Goal: Task Accomplishment & Management: Manage account settings

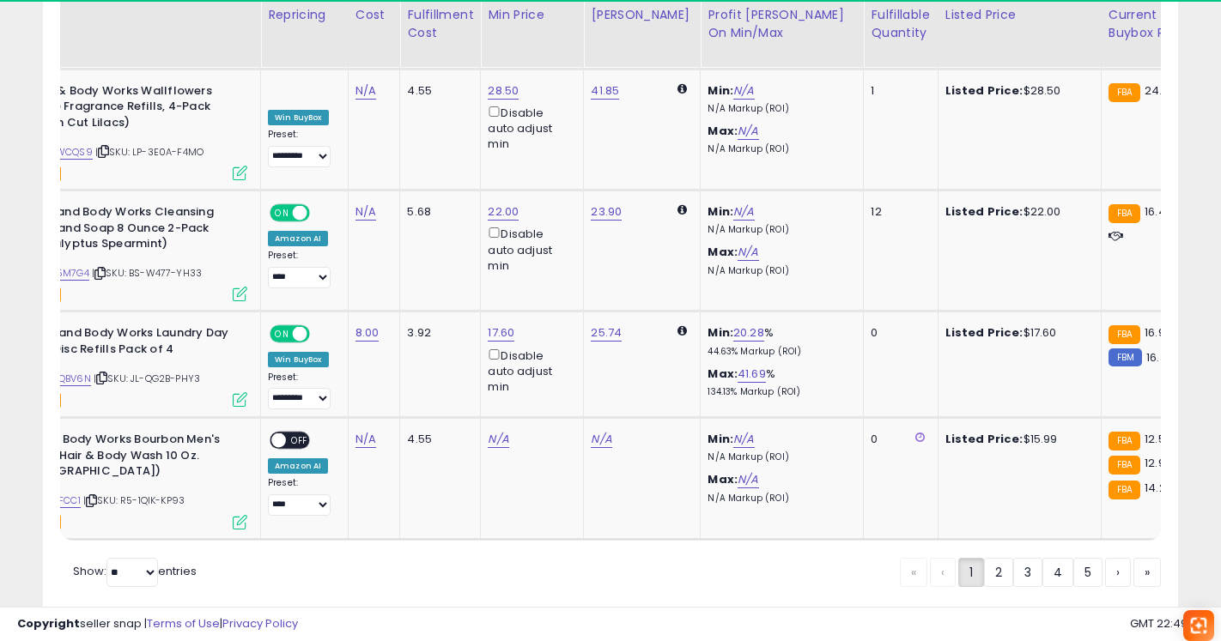
scroll to position [0, 131]
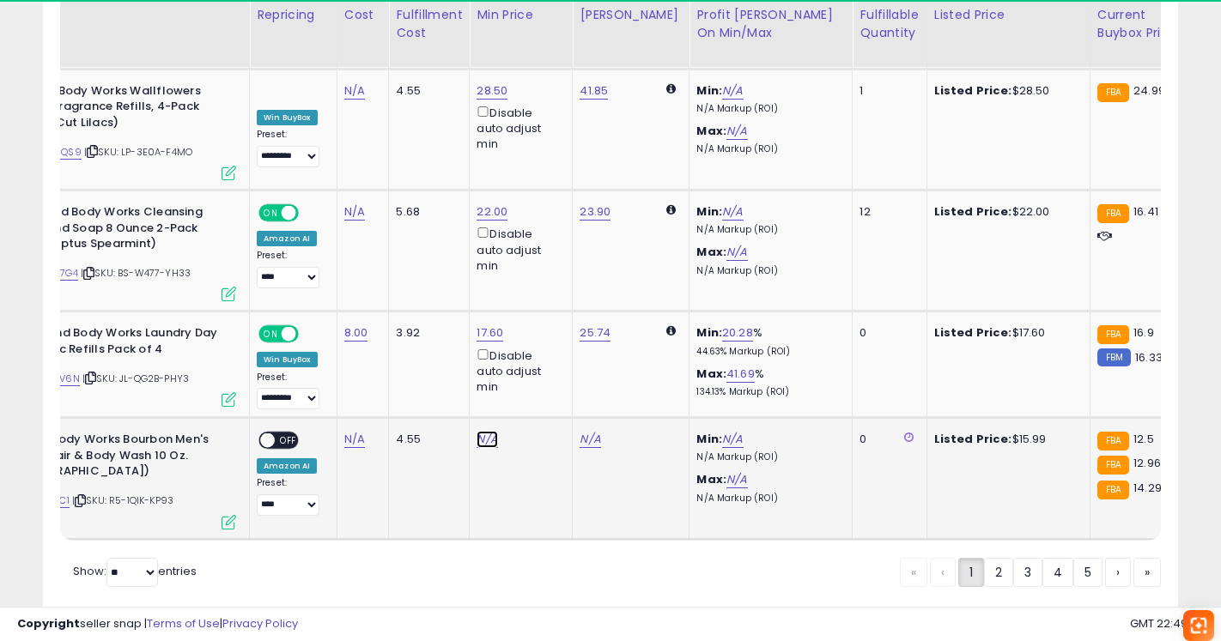
click at [486, 431] on link "N/A" at bounding box center [486, 439] width 21 height 17
type input "*****"
click button "submit" at bounding box center [535, 349] width 29 height 26
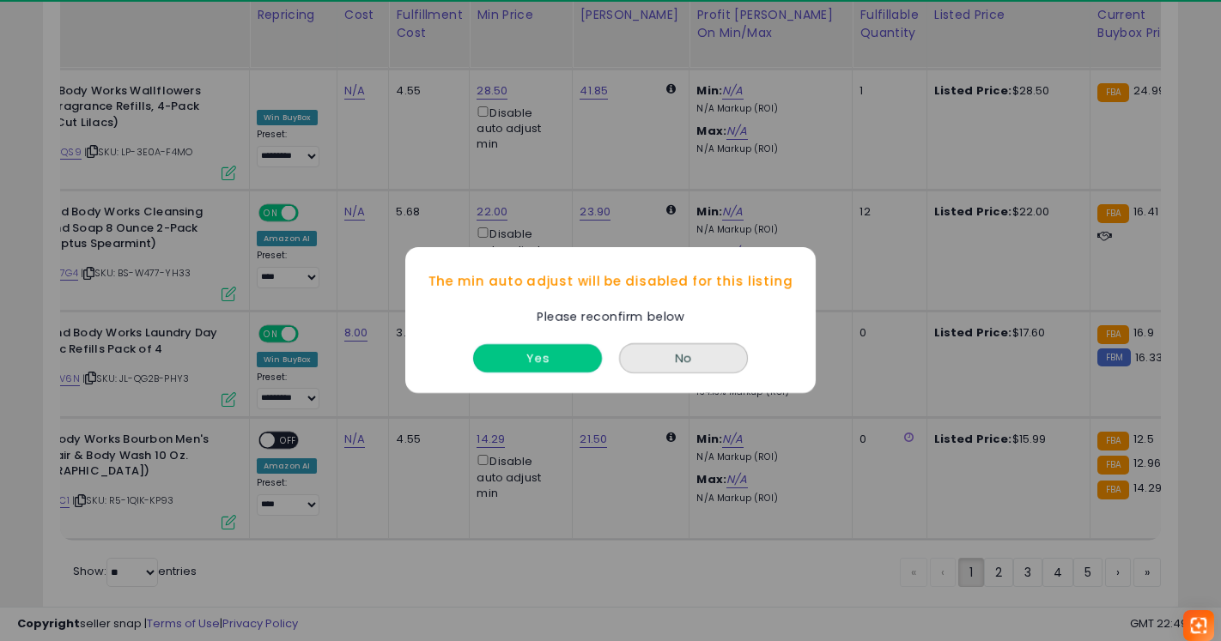
click at [536, 361] on button "Yes" at bounding box center [537, 359] width 129 height 28
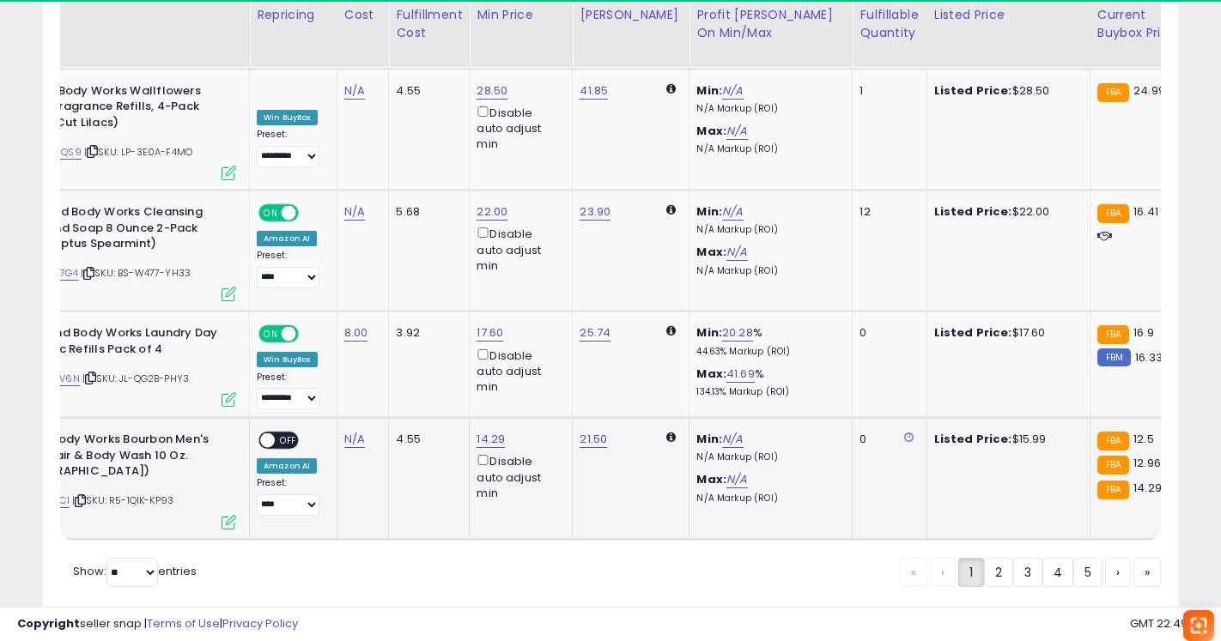
click at [289, 434] on span "OFF" at bounding box center [288, 441] width 27 height 15
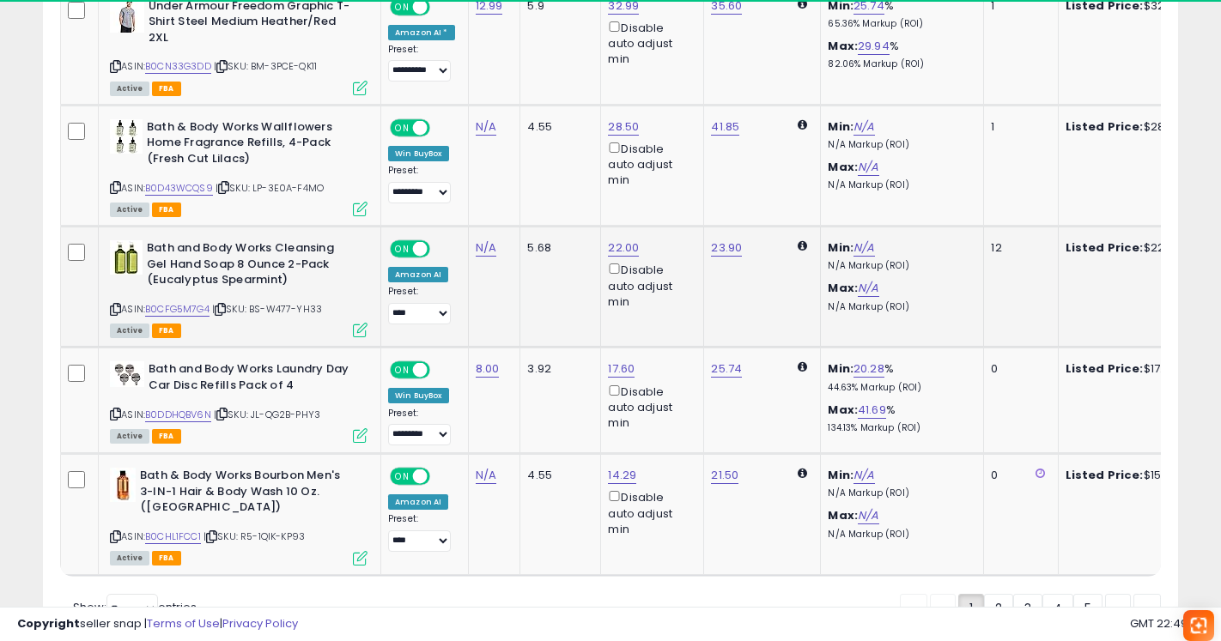
scroll to position [3370, 0]
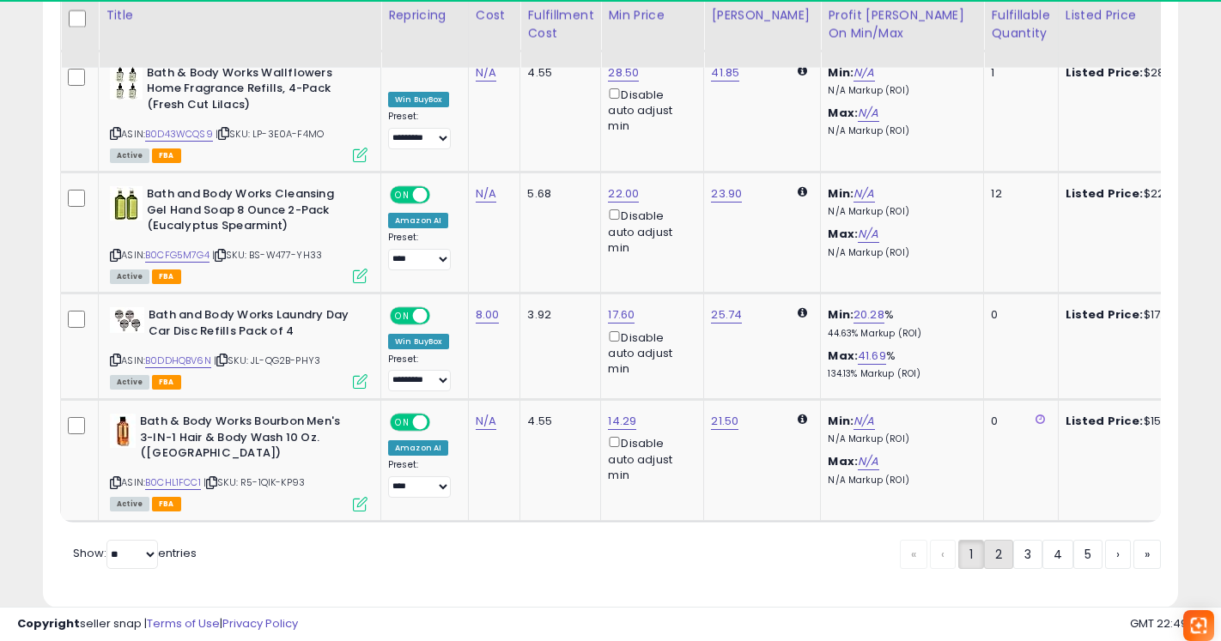
click at [1003, 540] on link "2" at bounding box center [998, 554] width 29 height 29
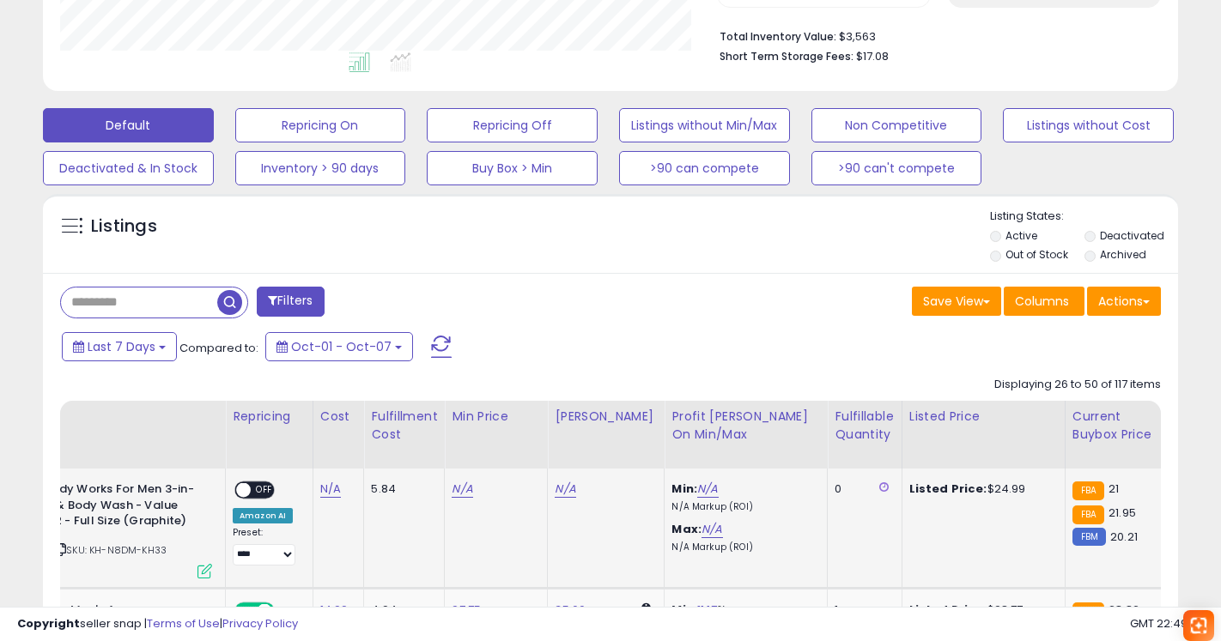
scroll to position [0, 173]
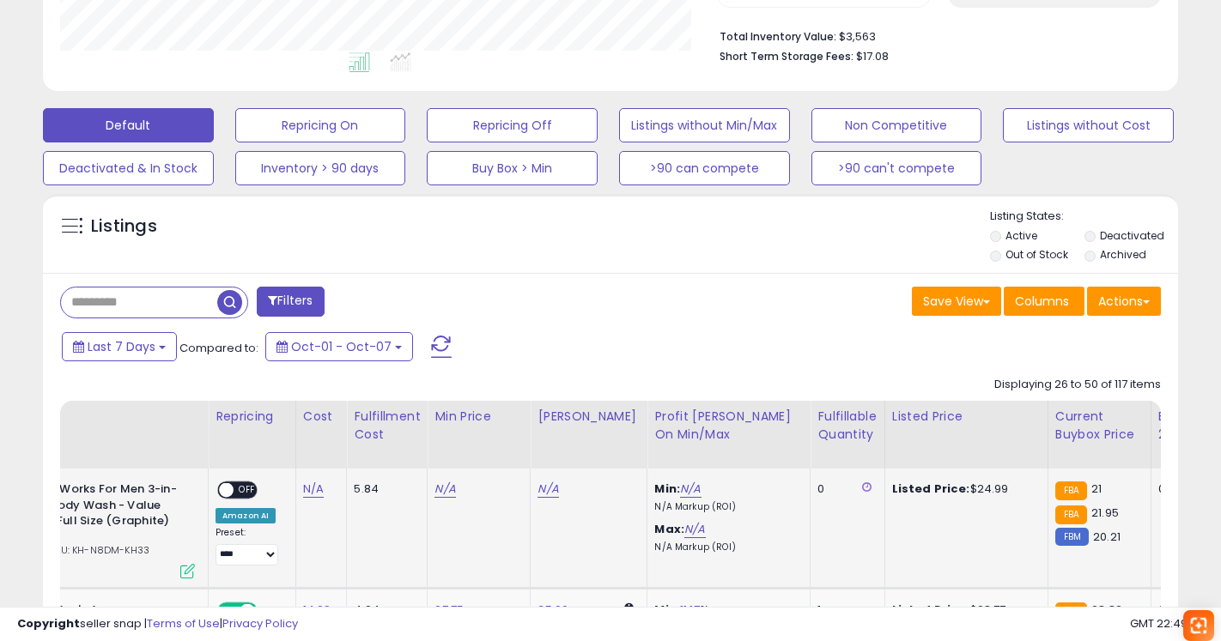
click at [440, 500] on td "N/A" at bounding box center [479, 529] width 103 height 120
click at [440, 488] on link "N/A" at bounding box center [444, 489] width 21 height 17
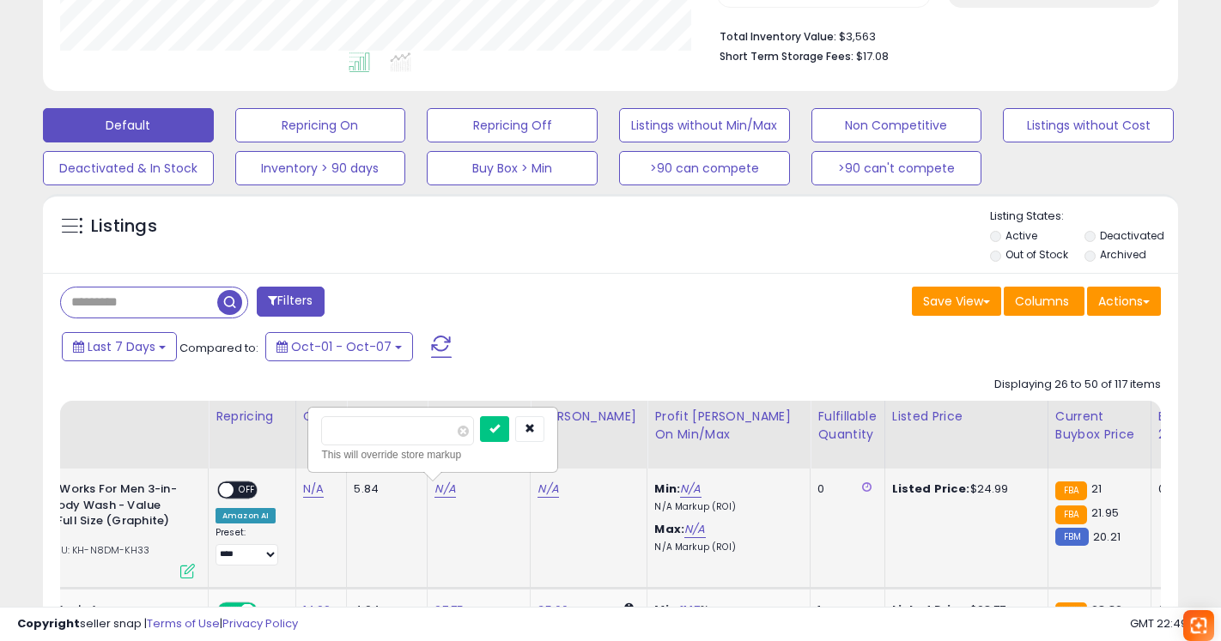
type input "*****"
click button "submit" at bounding box center [494, 429] width 29 height 26
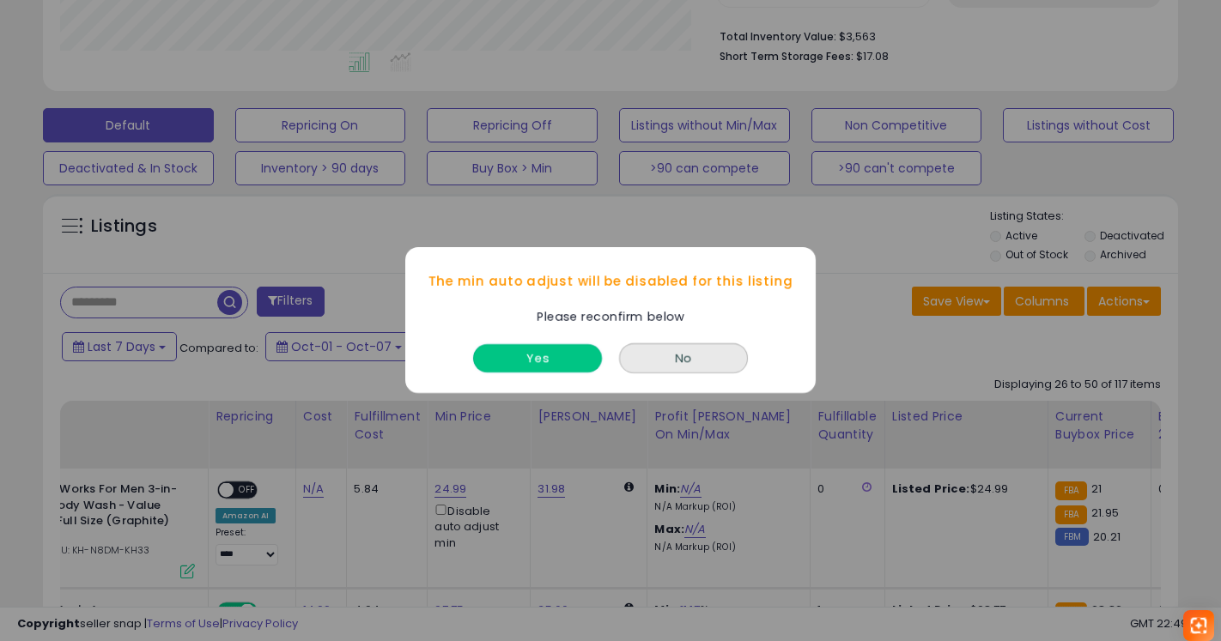
click at [525, 370] on button "Yes" at bounding box center [537, 359] width 129 height 28
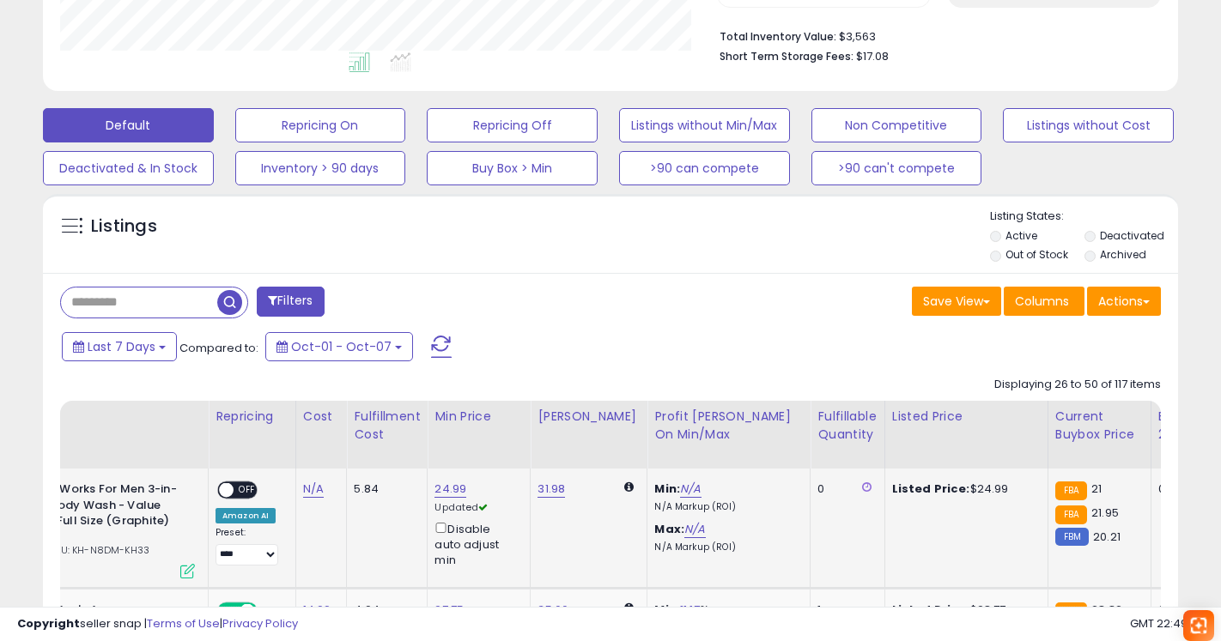
click at [248, 490] on span "OFF" at bounding box center [247, 490] width 27 height 15
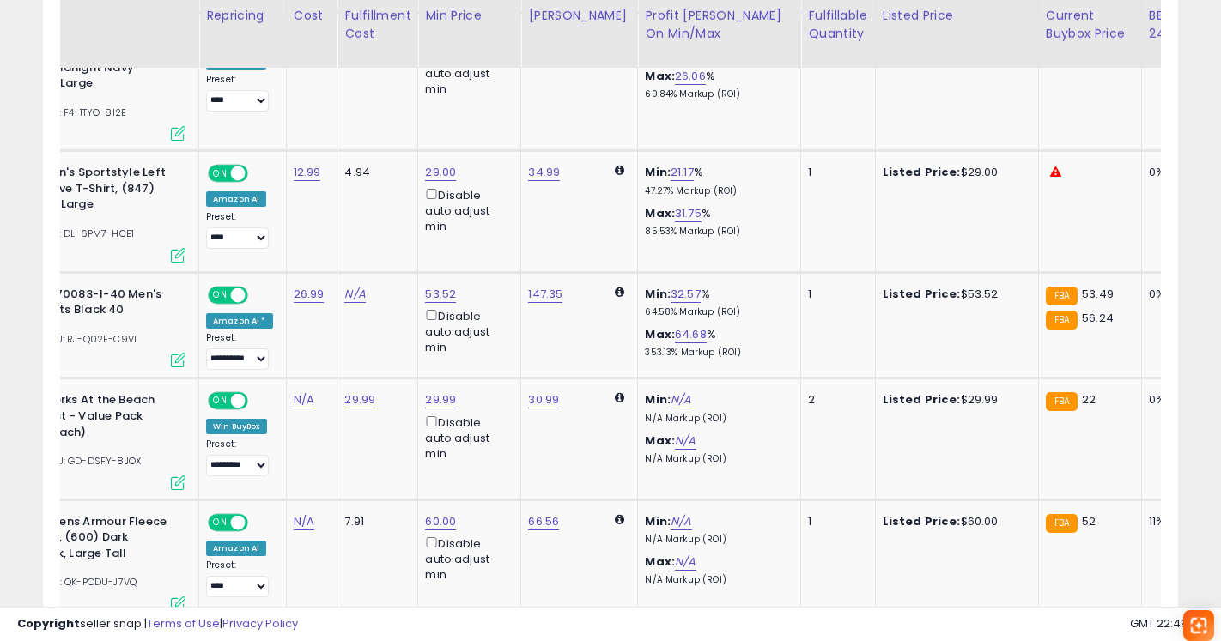
scroll to position [0, 0]
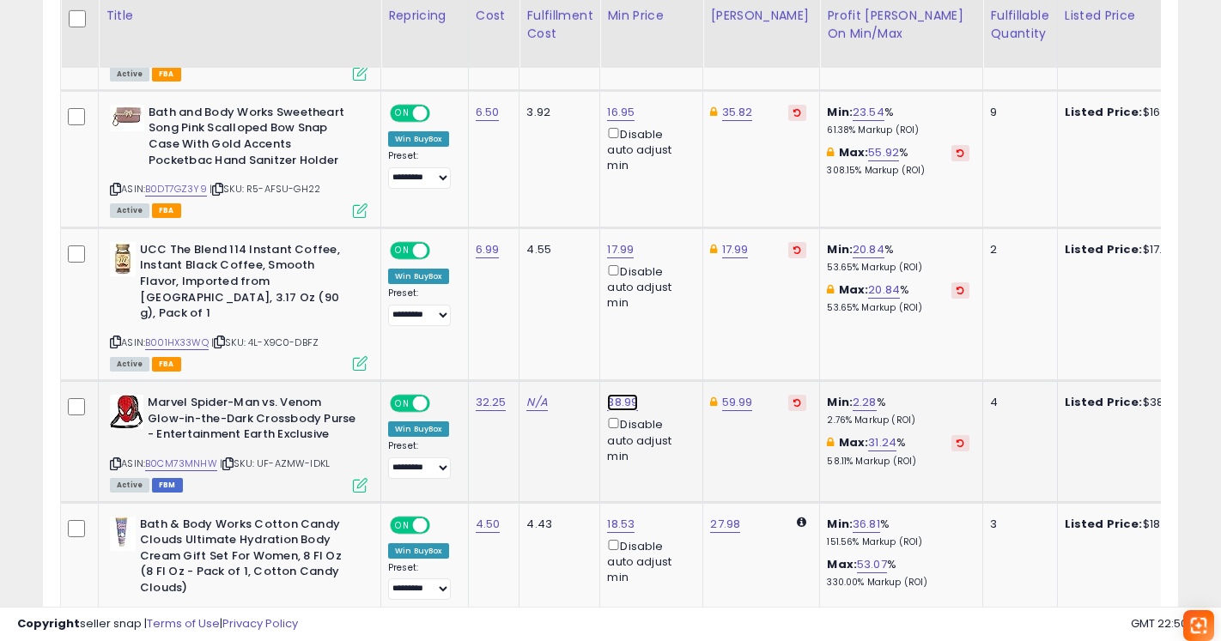
click at [607, 394] on link "38.99" at bounding box center [622, 402] width 31 height 17
drag, startPoint x: 584, startPoint y: 337, endPoint x: 447, endPoint y: 325, distance: 137.1
click at [447, 325] on tbody "**********" at bounding box center [1229, 206] width 2336 height 3085
type input "*****"
click button "submit" at bounding box center [672, 327] width 29 height 26
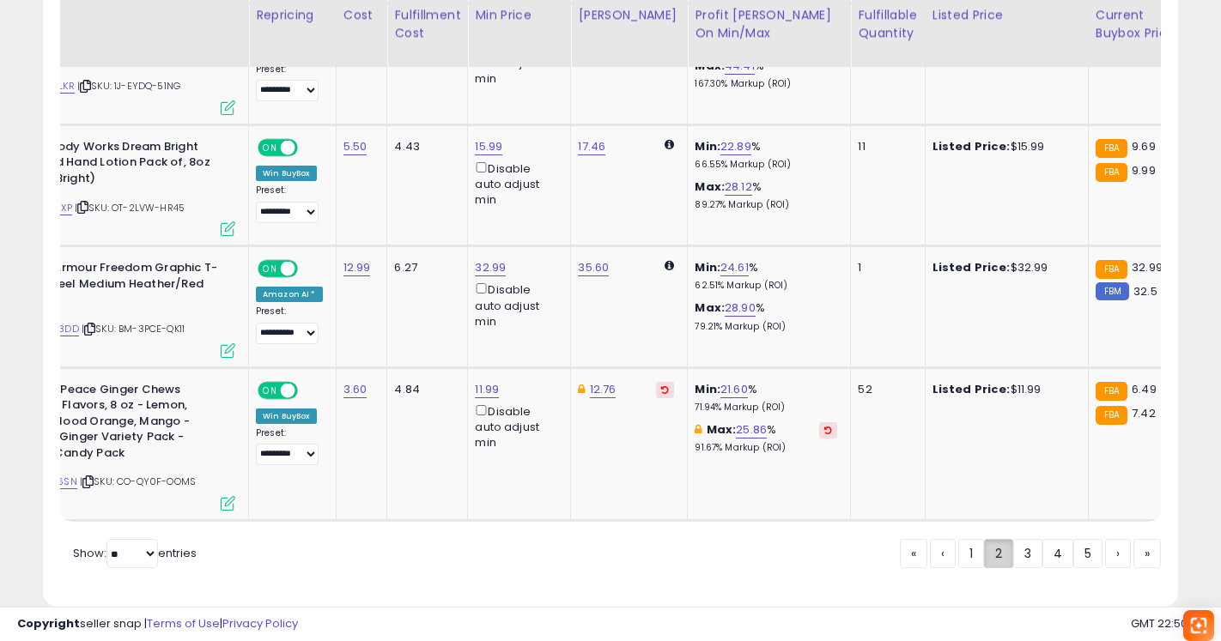
click at [1007, 539] on link "2" at bounding box center [998, 553] width 29 height 29
click at [1016, 539] on link "3" at bounding box center [1027, 553] width 29 height 29
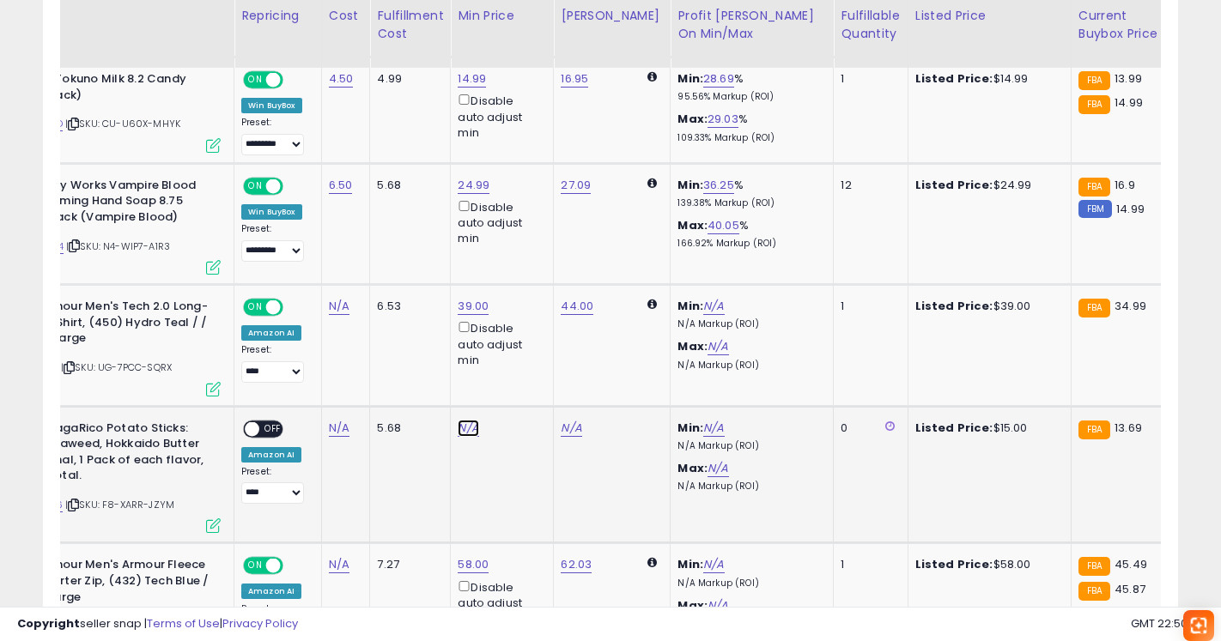
click at [459, 431] on link "N/A" at bounding box center [468, 428] width 21 height 17
type input "**"
click at [532, 366] on button "submit" at bounding box center [517, 368] width 29 height 26
click at [275, 426] on span "OFF" at bounding box center [272, 429] width 27 height 15
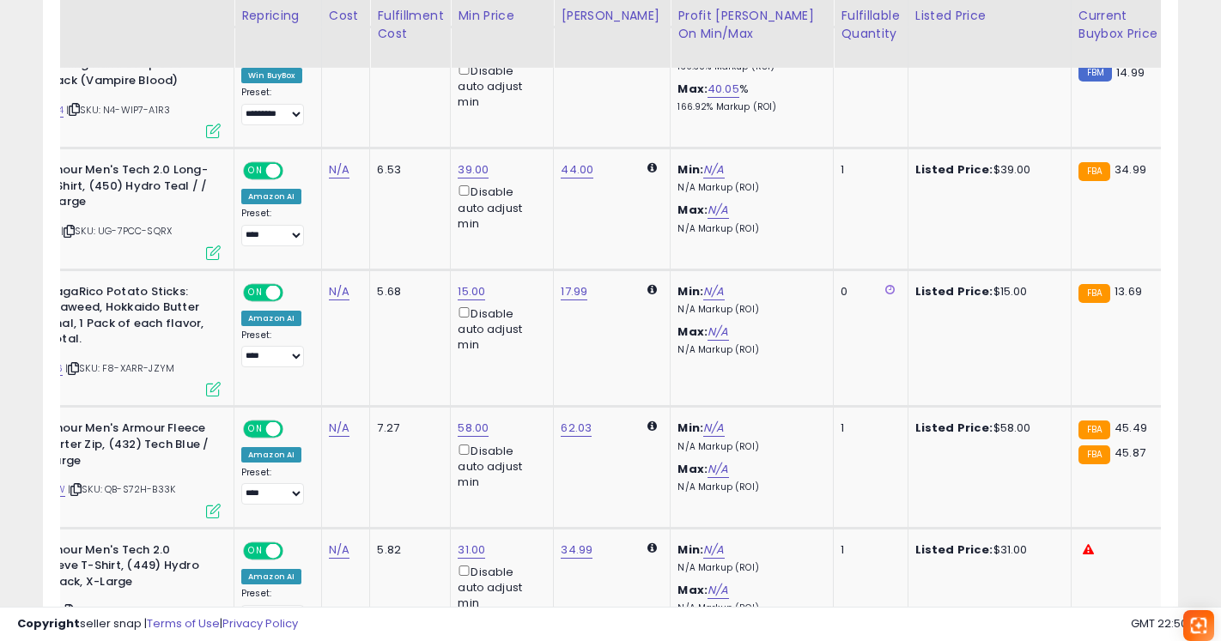
click at [458, 318] on div "Disable auto adjust min" at bounding box center [499, 329] width 82 height 50
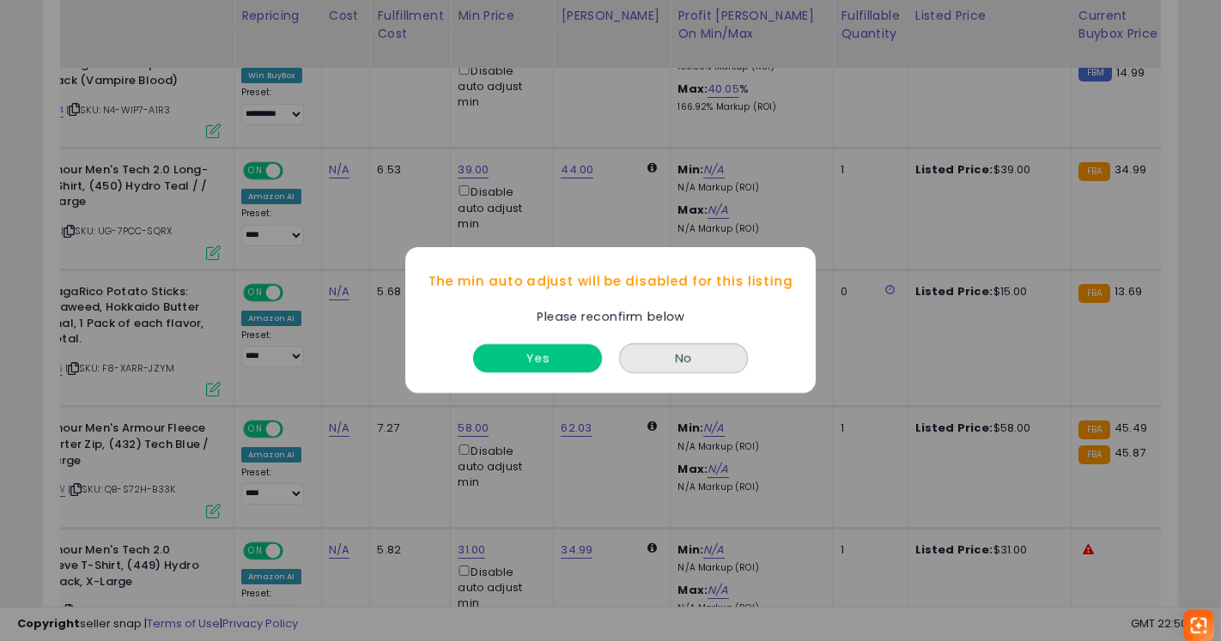
click at [519, 362] on button "Yes" at bounding box center [537, 359] width 129 height 28
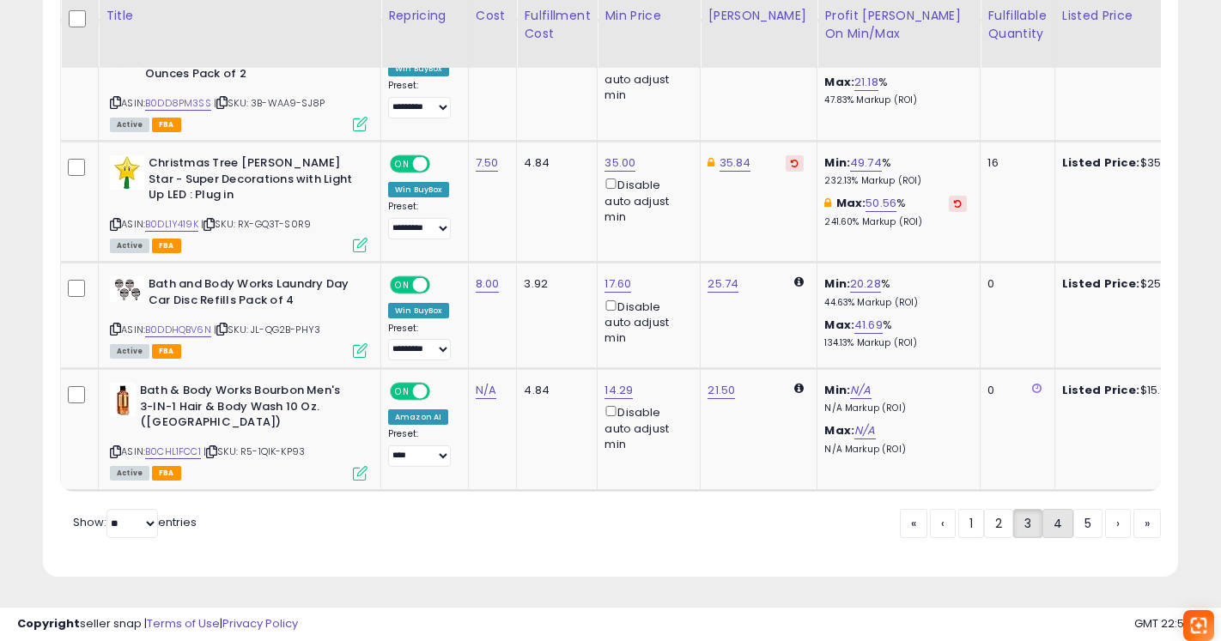
click at [1065, 527] on link "4" at bounding box center [1057, 523] width 31 height 29
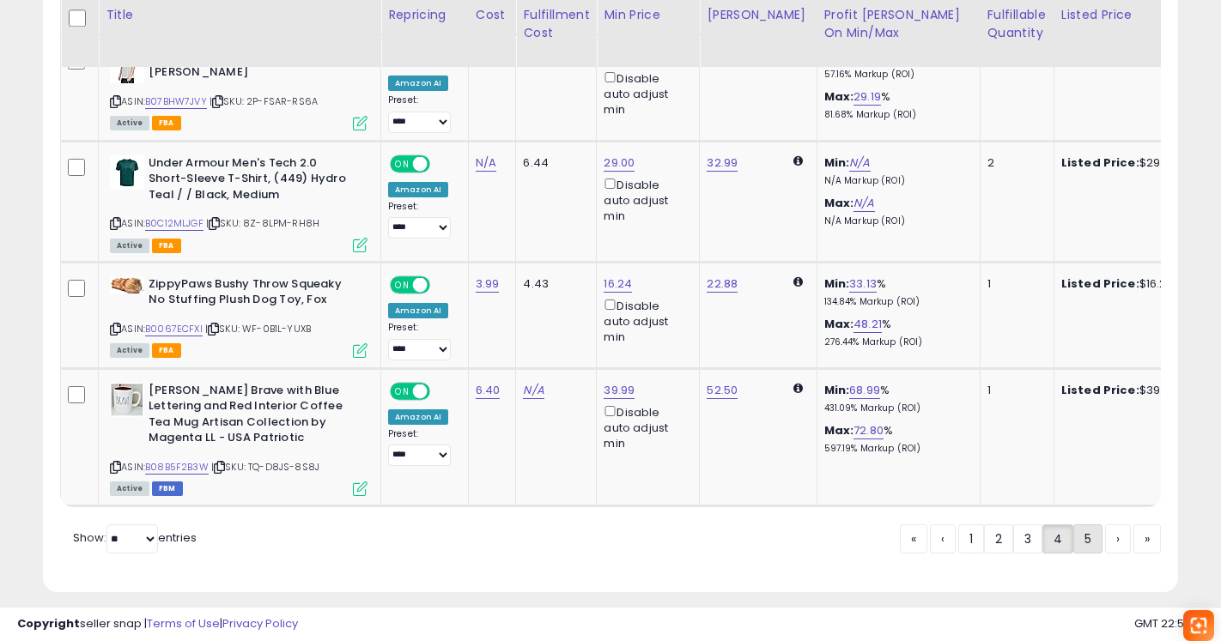
click at [1095, 525] on link "5" at bounding box center [1087, 539] width 29 height 29
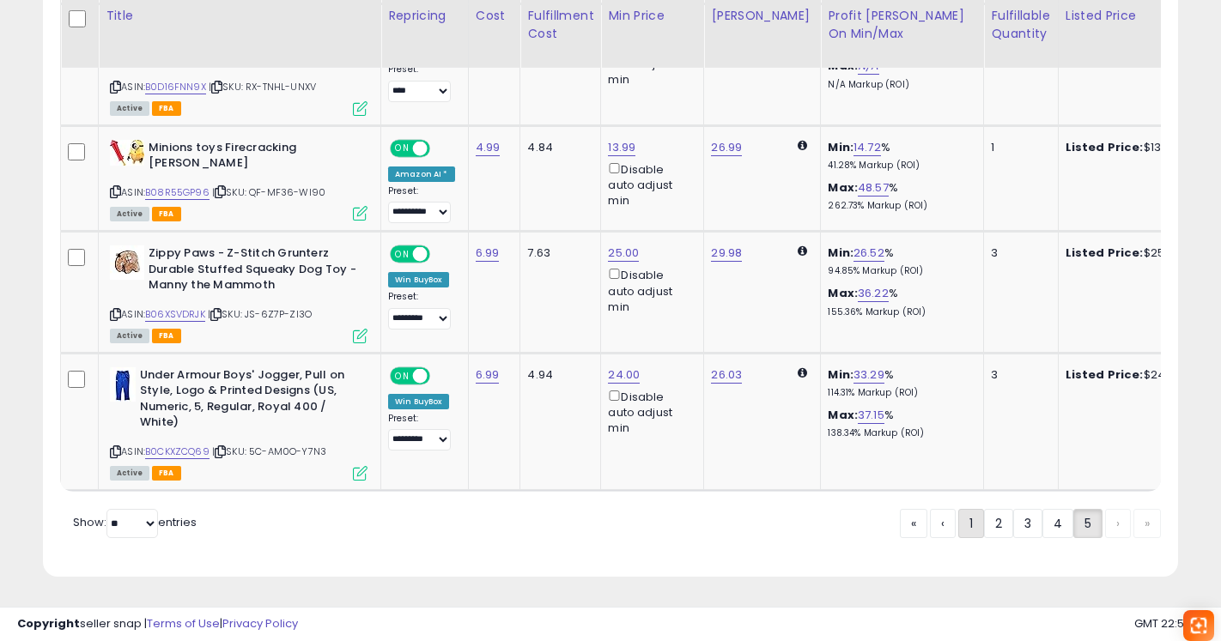
click at [973, 526] on link "1" at bounding box center [971, 523] width 26 height 29
